Goal: Information Seeking & Learning: Learn about a topic

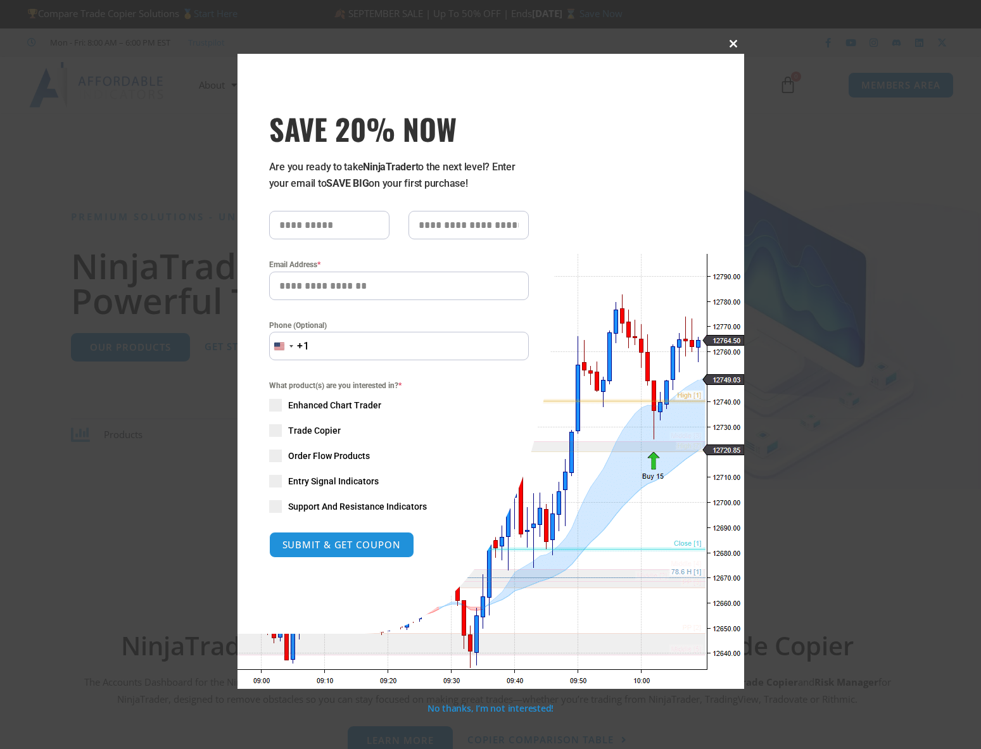
click at [736, 38] on button "Close this module" at bounding box center [734, 44] width 20 height 20
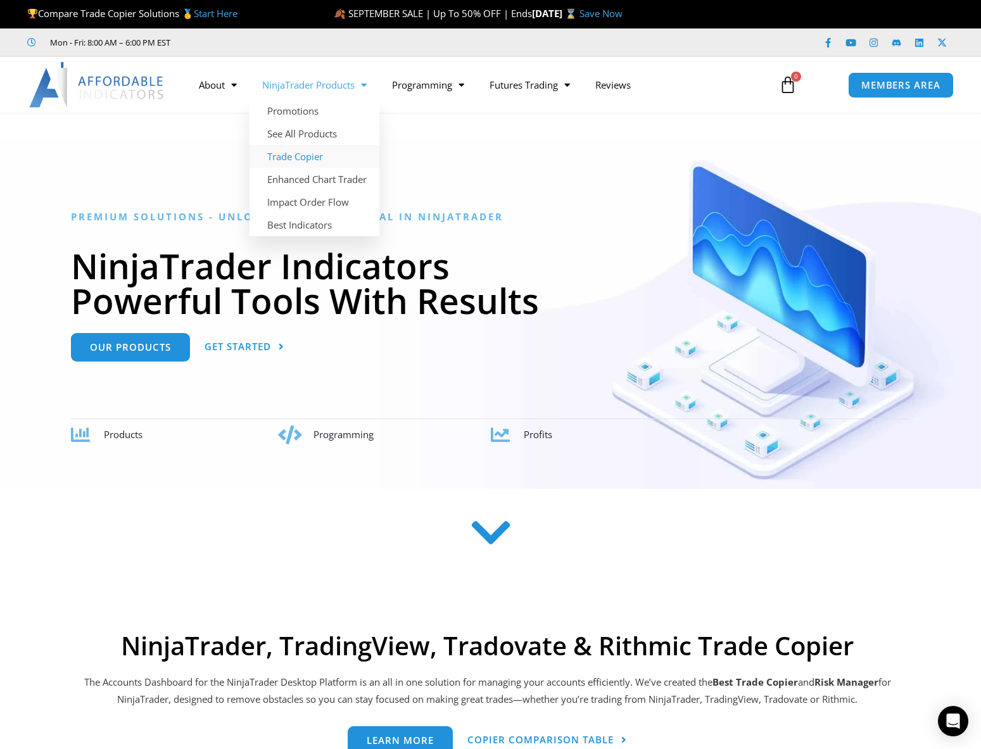
click at [321, 156] on link "Trade Copier" at bounding box center [314, 156] width 130 height 23
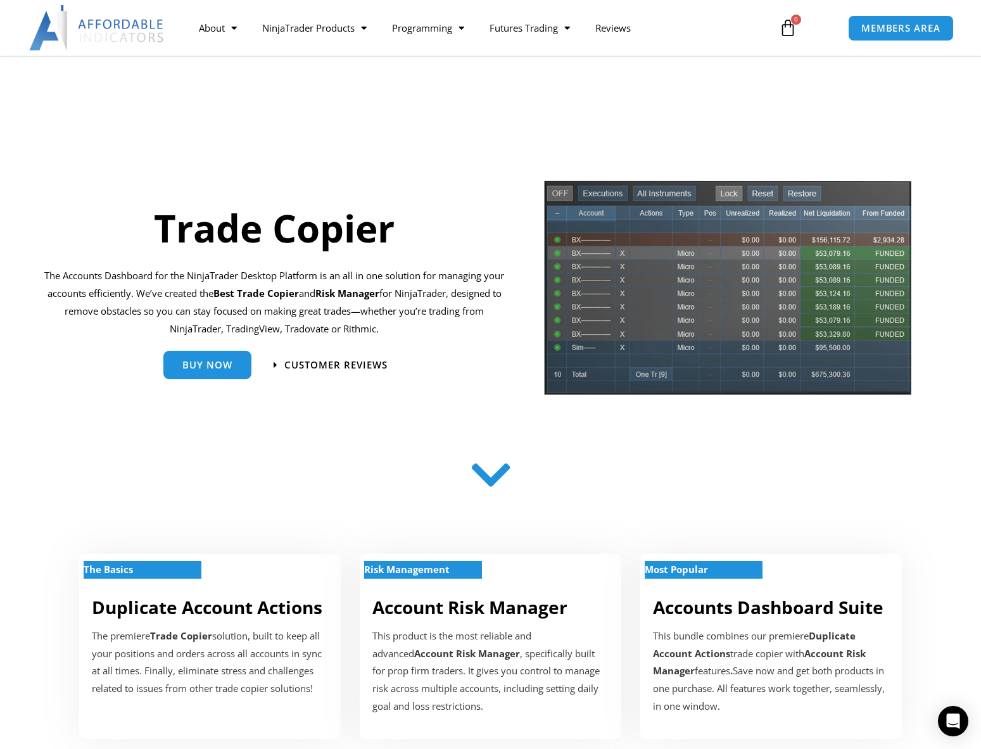
scroll to position [239, 0]
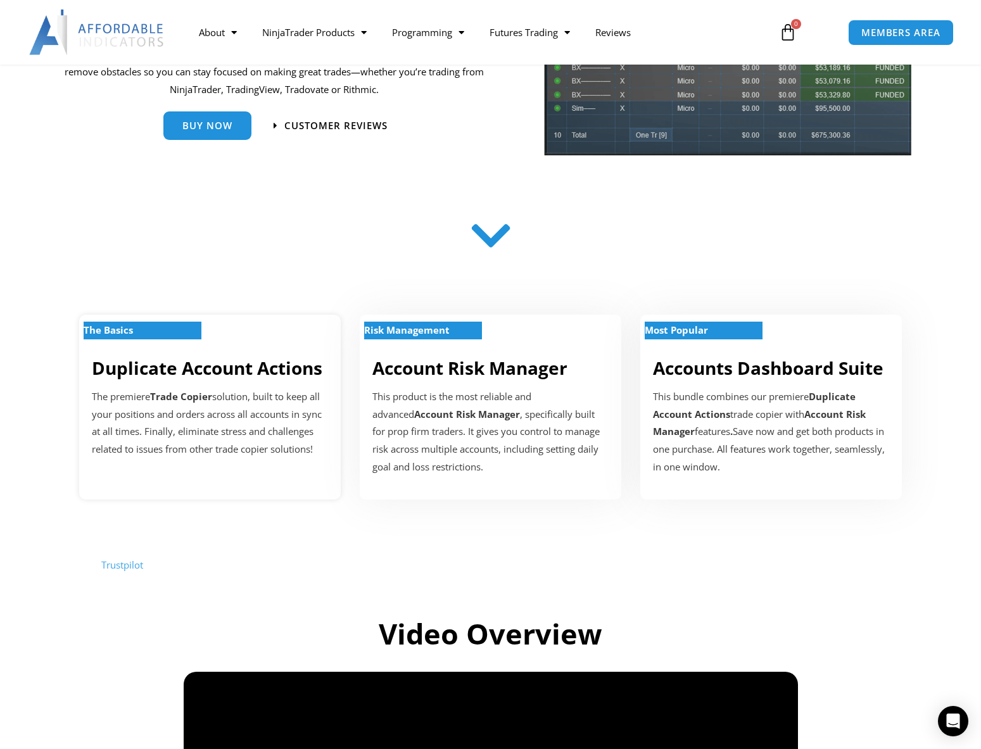
click at [235, 377] on link "Duplicate Account Actions" at bounding box center [207, 368] width 230 height 24
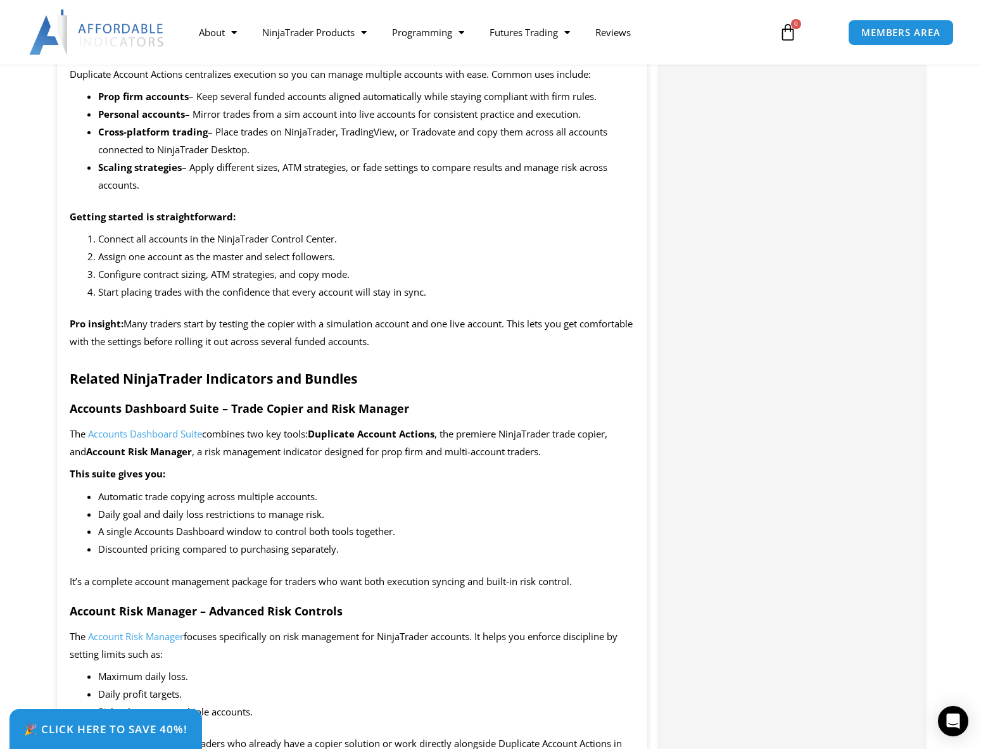
scroll to position [1595, 0]
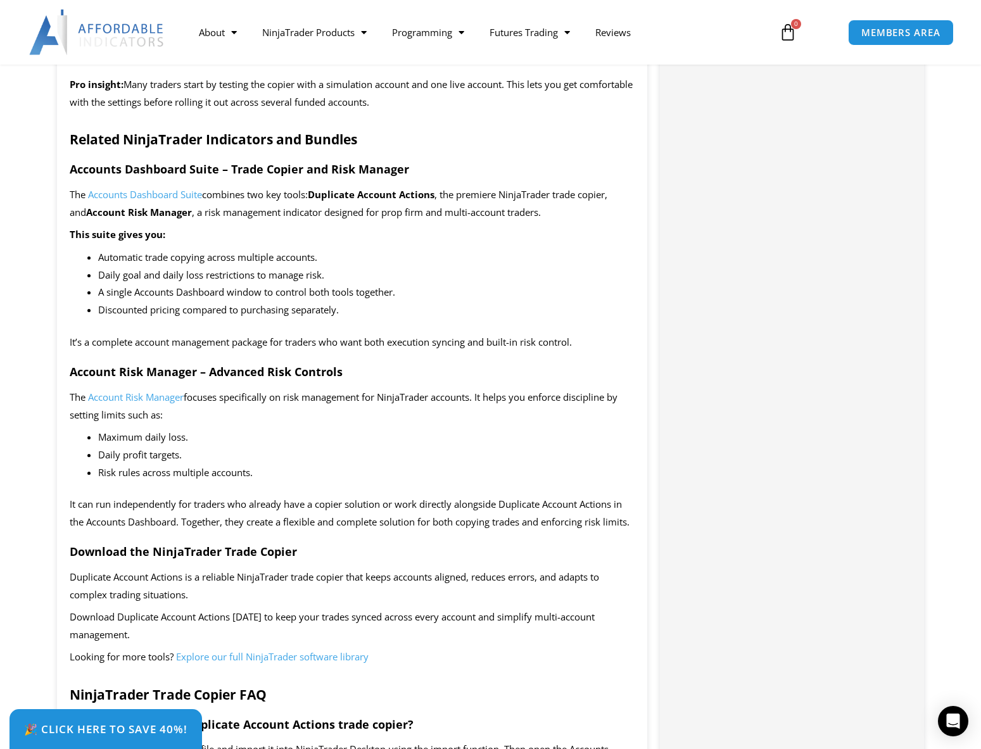
click at [43, 185] on section "Description SAVE NOW – Click the tab in the bottom left corner to claim your di…" at bounding box center [490, 532] width 981 height 3174
